Goal: Task Accomplishment & Management: Understand process/instructions

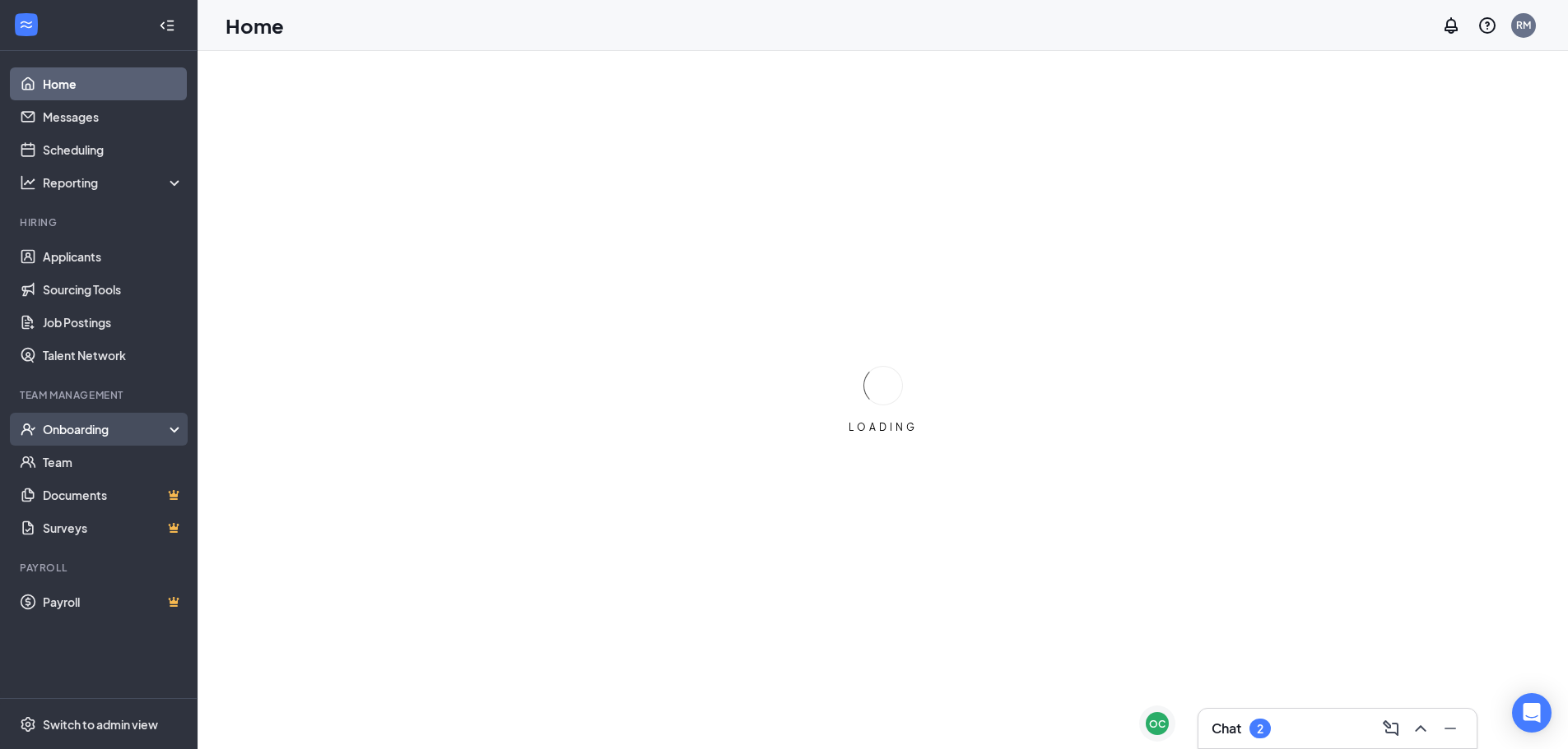
click at [132, 431] on div "Onboarding" at bounding box center [106, 429] width 127 height 17
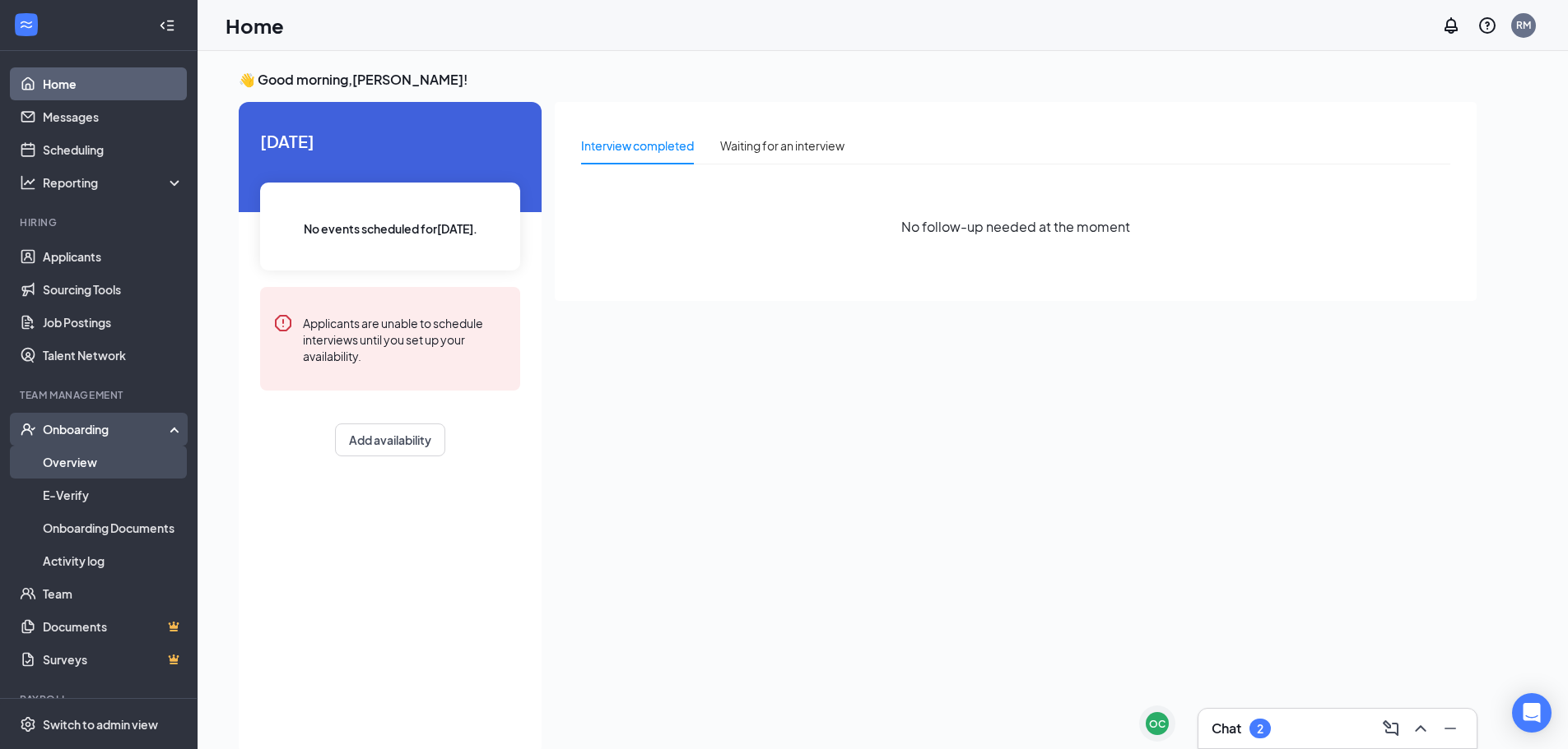
click at [133, 455] on link "Overview" at bounding box center [113, 462] width 141 height 33
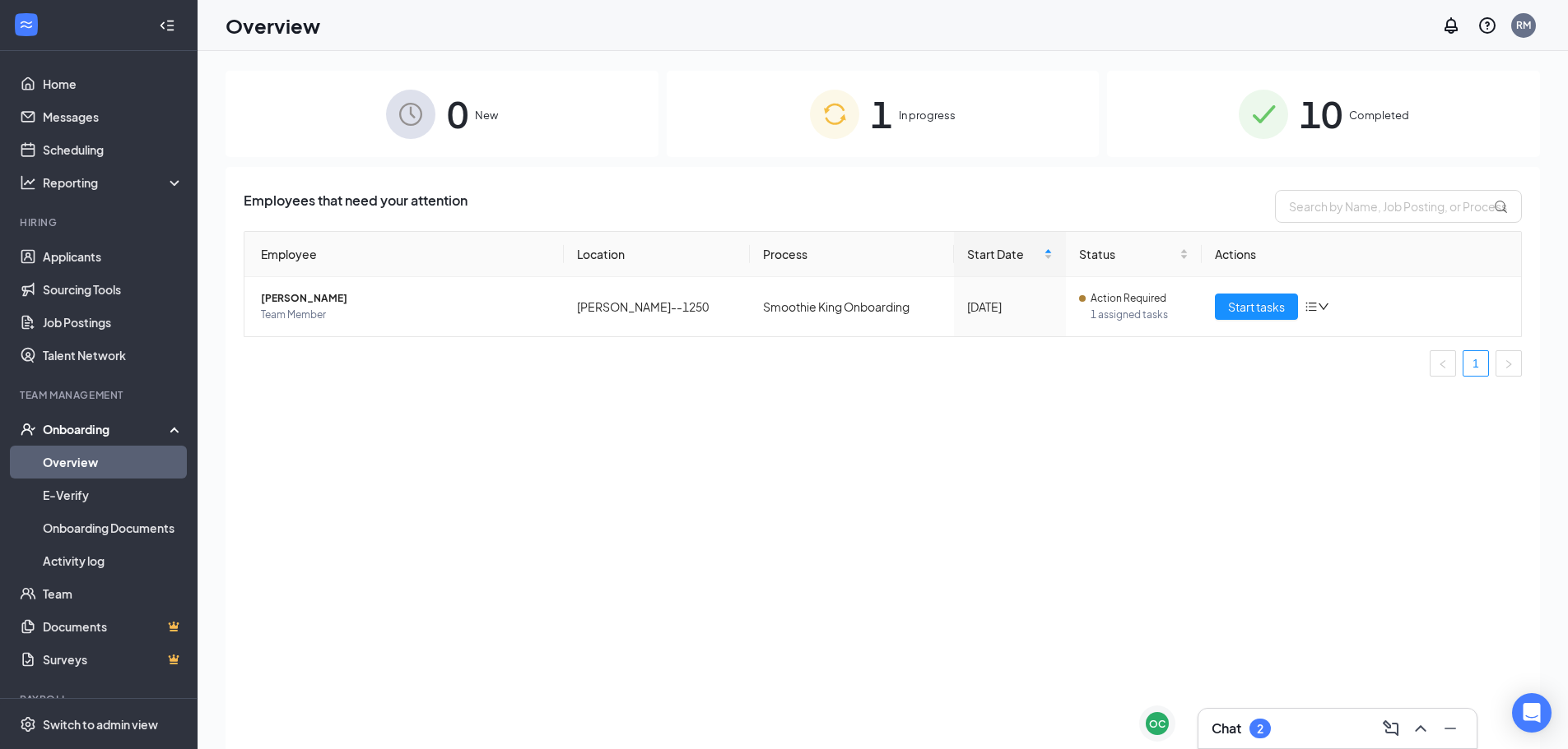
click at [806, 87] on div "1 In progress" at bounding box center [883, 114] width 433 height 87
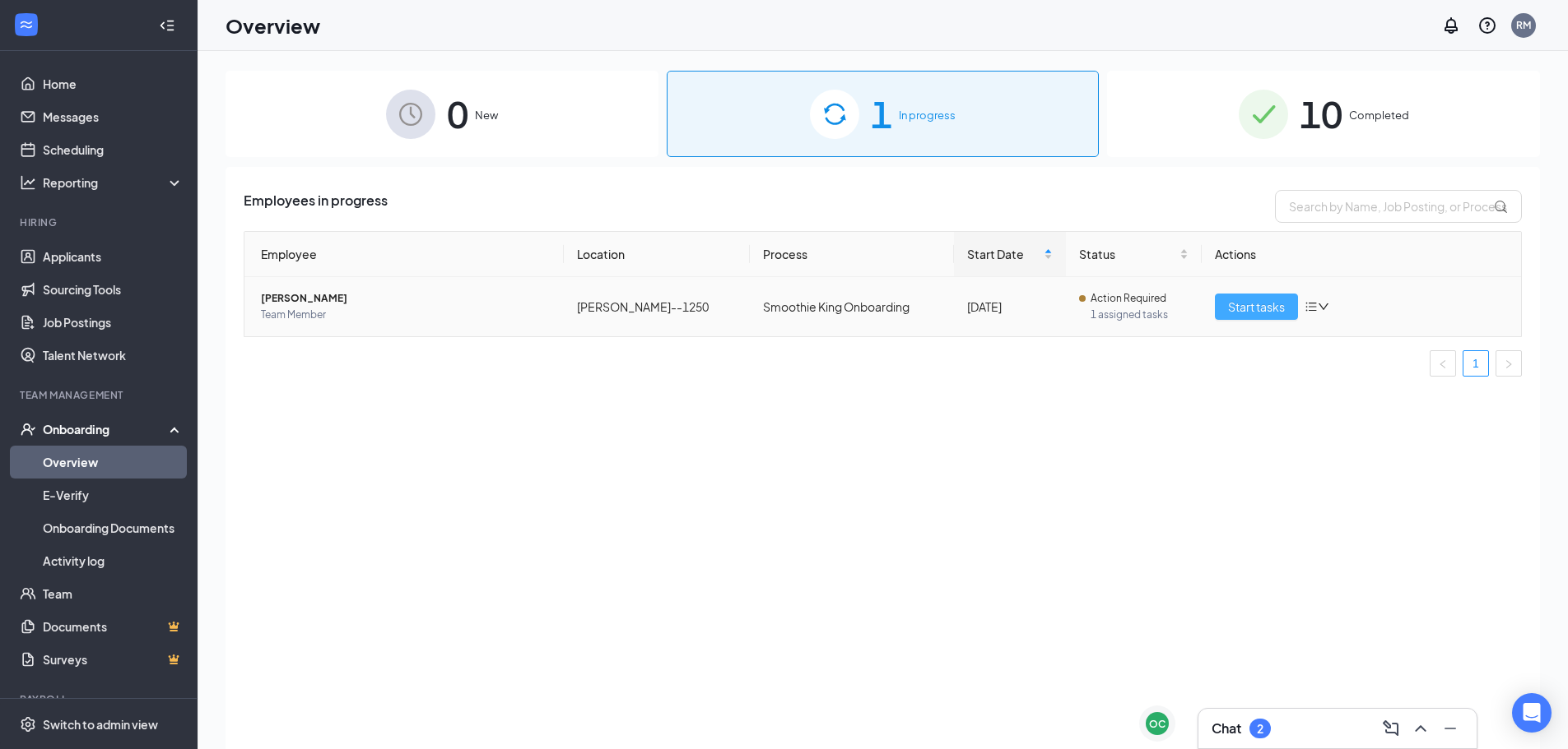
click at [1235, 303] on span "Start tasks" at bounding box center [1256, 306] width 57 height 18
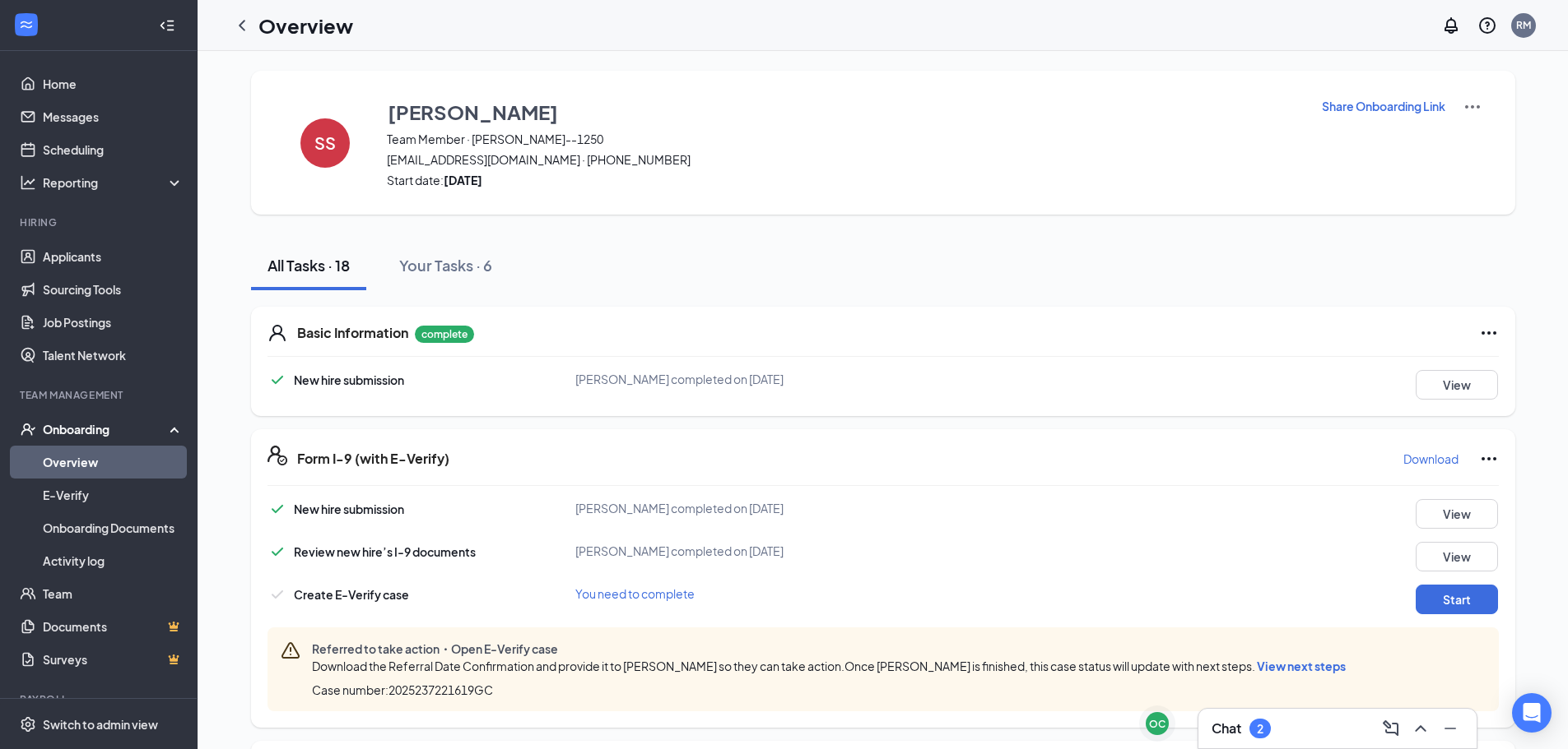
click at [1332, 669] on span "View next steps" at bounding box center [1301, 666] width 89 height 15
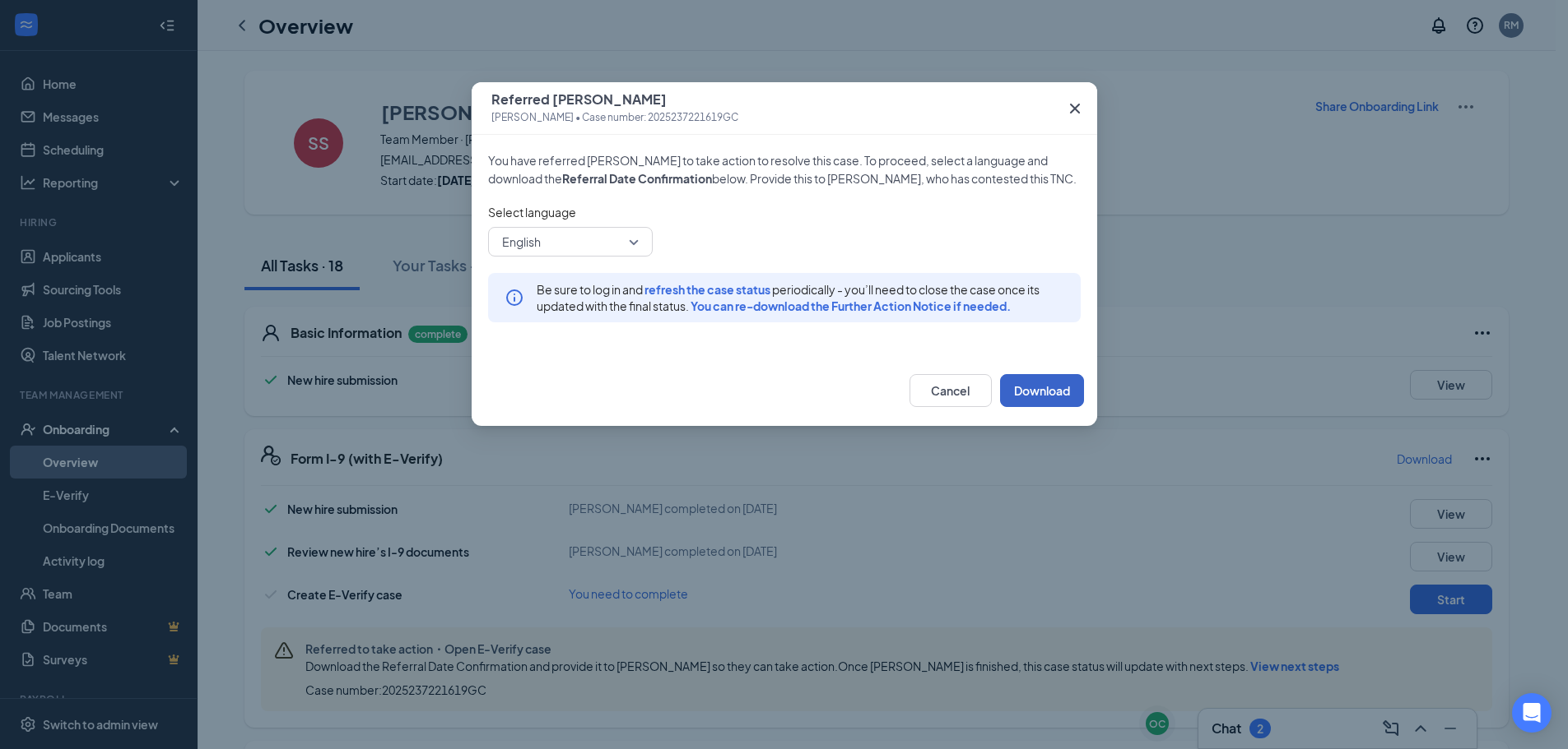
click at [1067, 408] on button "Download" at bounding box center [1042, 390] width 84 height 33
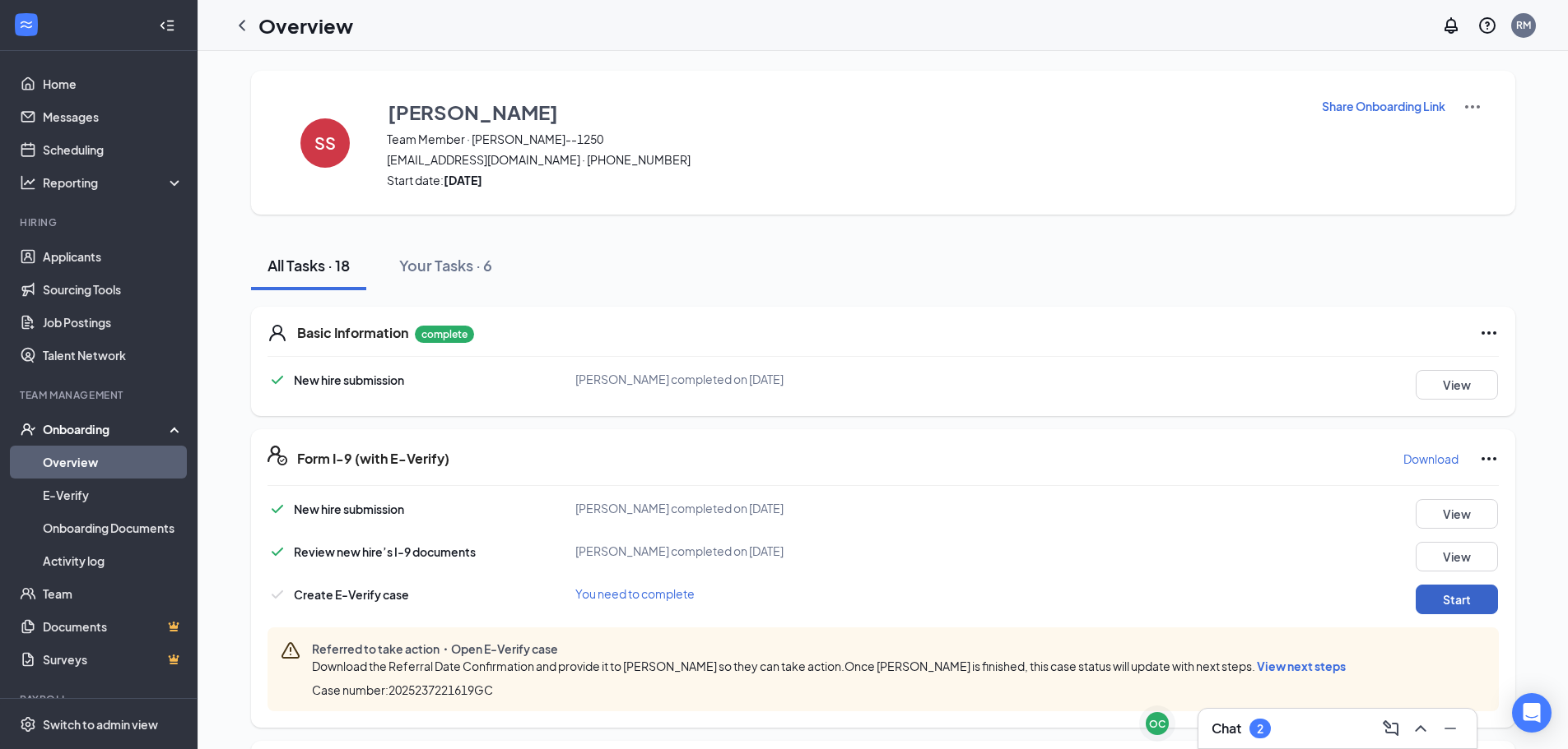
click at [1470, 587] on button "Start" at bounding box center [1457, 600] width 82 height 30
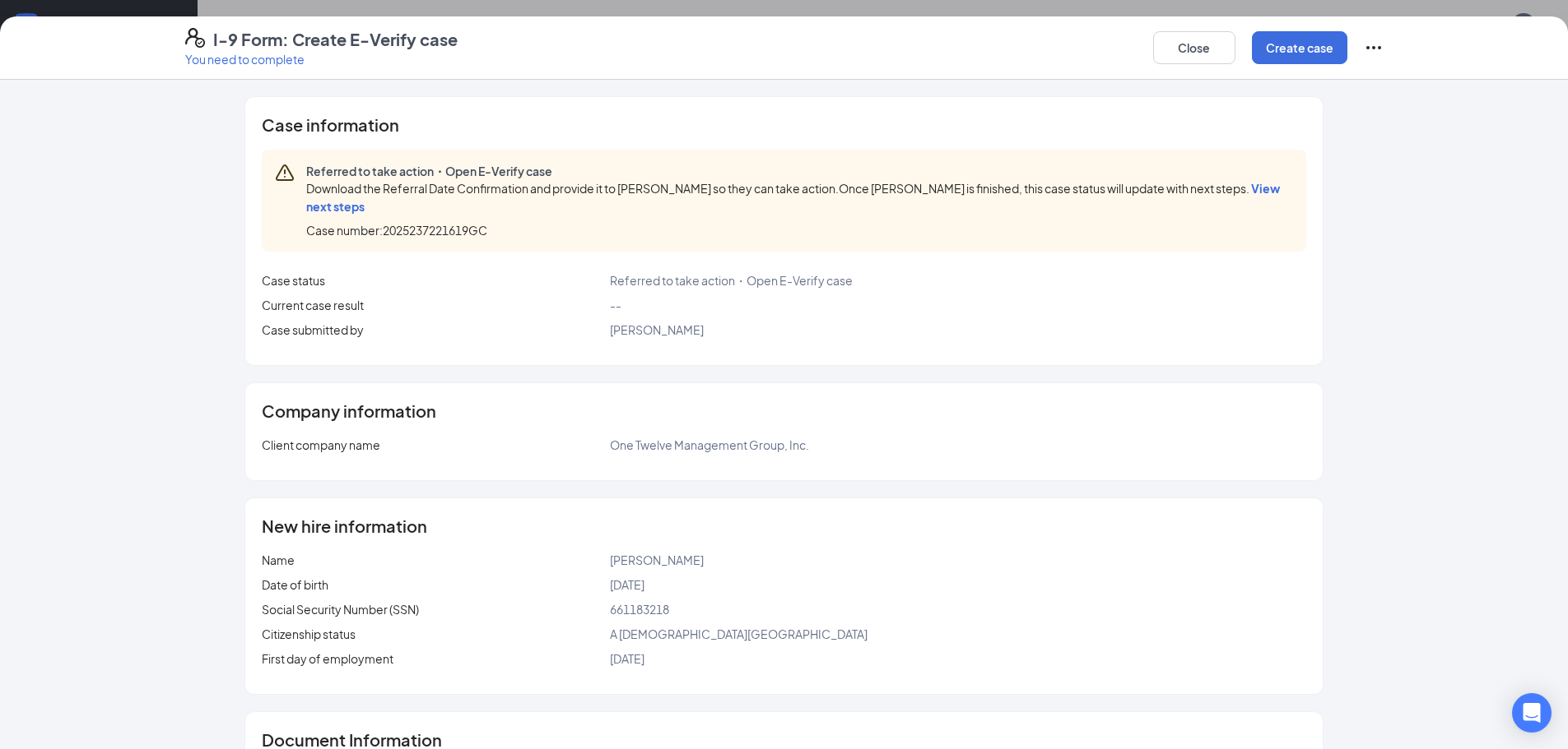
click at [1421, 32] on h2 "I-9 Form: Create E-Verify case You need to complete Close Create case" at bounding box center [784, 48] width 1568 height 39
click at [1368, 5] on div "I-9 Form: Create E-Verify case You need to complete Close Create case Case info…" at bounding box center [784, 374] width 1568 height 749
